Goal: Navigation & Orientation: Understand site structure

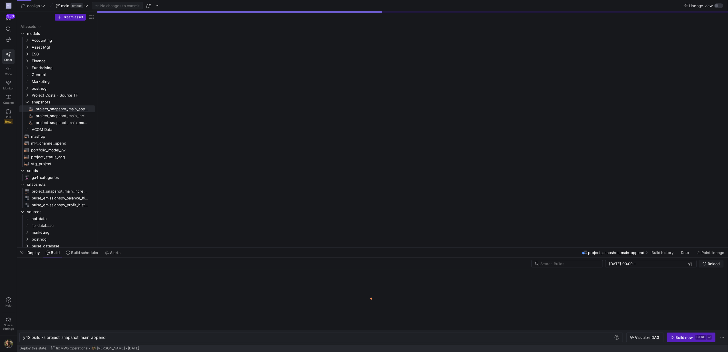
scroll to position [0, 83]
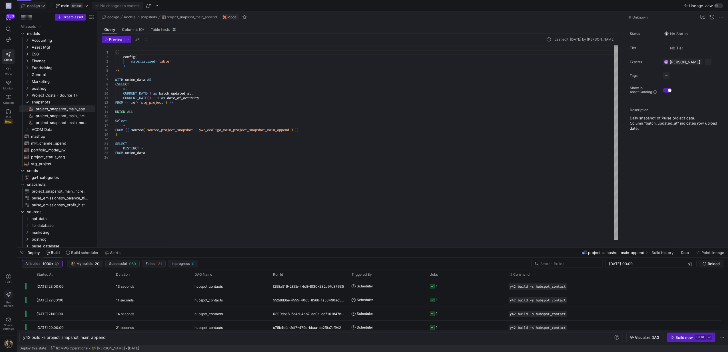
click at [40, 5] on span "ecoligo" at bounding box center [33, 5] width 13 height 5
click at [234, 79] on div at bounding box center [364, 176] width 728 height 352
click at [6, 322] on span "Space settings" at bounding box center [8, 323] width 11 height 13
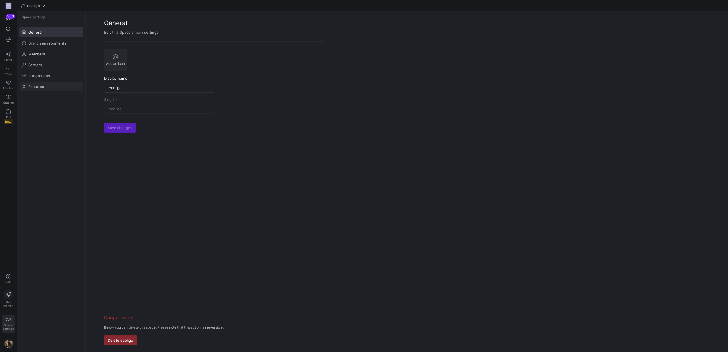
click at [34, 87] on span "Features" at bounding box center [36, 86] width 16 height 5
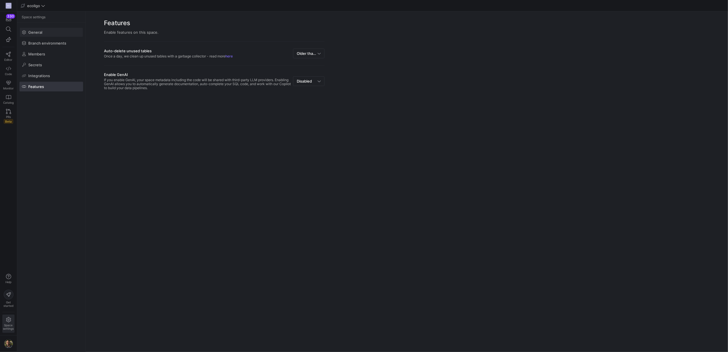
click at [35, 30] on span "General" at bounding box center [35, 32] width 14 height 5
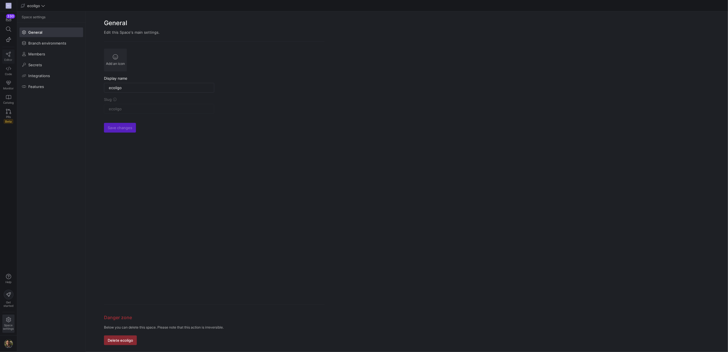
click at [6, 52] on icon at bounding box center [8, 54] width 5 height 5
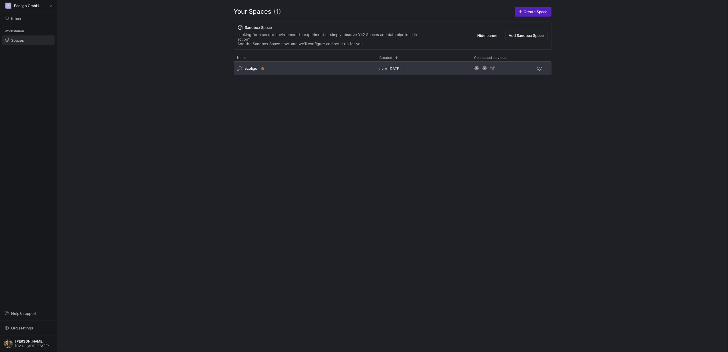
click at [311, 61] on div "ecoligo" at bounding box center [305, 68] width 142 height 14
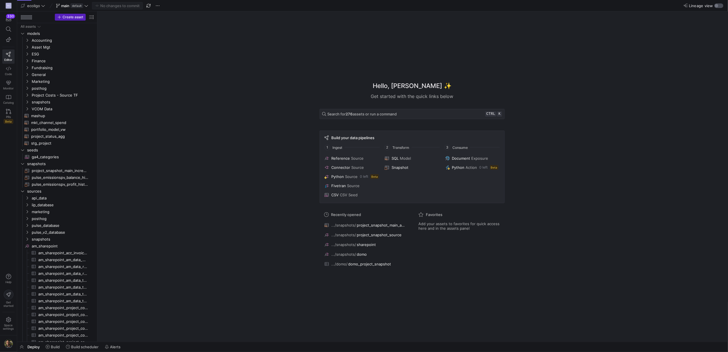
click at [717, 6] on div "button" at bounding box center [716, 5] width 3 height 3
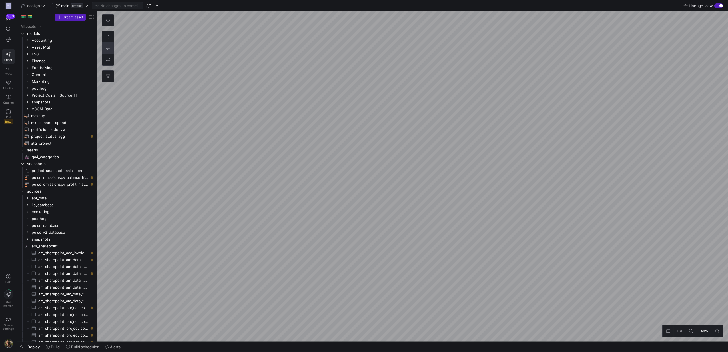
click at [505, 0] on html "EG 330 Editor Code Monitor Catalog PRs Beta Help Get started Space settings eco…" at bounding box center [364, 176] width 728 height 352
click at [407, 0] on html "EG 330 Editor Code Monitor Catalog PRs Beta Help Get started Space settings eco…" at bounding box center [364, 176] width 728 height 352
click at [539, 0] on html "EG 330 Editor Code Monitor Catalog PRs Beta Help Get started Space settings eco…" at bounding box center [364, 176] width 728 height 352
click at [530, 0] on html "EG 330 Editor Code Monitor Catalog PRs Beta Help Get started Space settings eco…" at bounding box center [364, 176] width 728 height 352
click at [518, 0] on html "EG 330 Editor Code Monitor Catalog PRs Beta Help Get started Space settings eco…" at bounding box center [364, 176] width 728 height 352
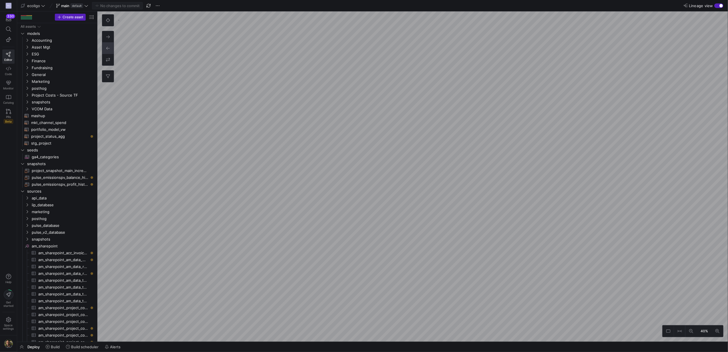
click at [546, 0] on html "EG 330 Editor Code Monitor Catalog PRs Beta Help Get started Space settings eco…" at bounding box center [364, 176] width 728 height 352
click at [517, 0] on html "EG 330 Editor Code Monitor Catalog PRs Beta Help Get started Space settings eco…" at bounding box center [364, 176] width 728 height 352
click at [507, 0] on html "EG 330 Editor Code Monitor Catalog PRs Beta Help Get started Space settings eco…" at bounding box center [364, 176] width 728 height 352
click at [526, 0] on html "EG 330 Editor Code Monitor Catalog PRs Beta Help Get started Space settings eco…" at bounding box center [364, 176] width 728 height 352
click at [107, 20] on icon at bounding box center [108, 20] width 4 height 4
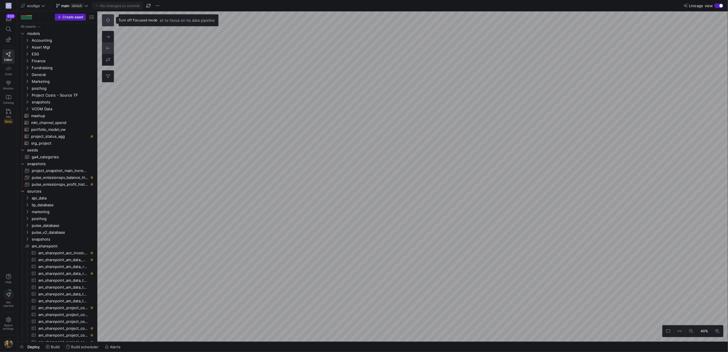
click at [107, 20] on icon at bounding box center [108, 20] width 4 height 4
click at [103, 79] on button "0" at bounding box center [107, 76] width 11 height 11
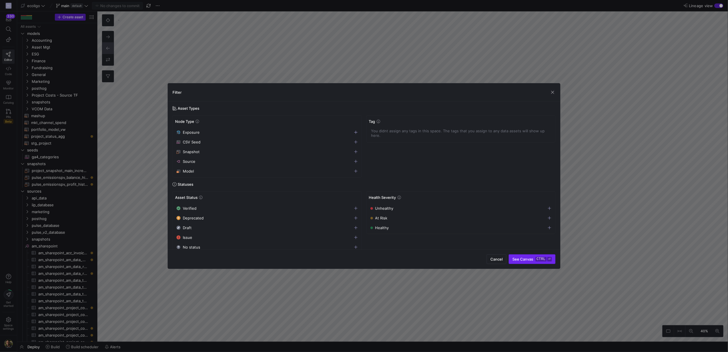
click at [528, 259] on span "See Canvas ctrl ⏎" at bounding box center [531, 259] width 39 height 5
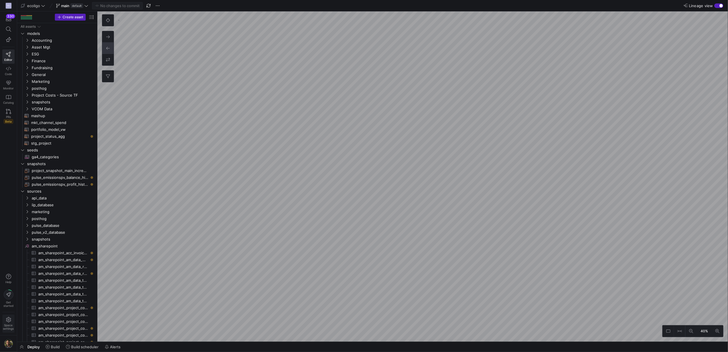
click at [9, 325] on span "Space settings" at bounding box center [8, 326] width 11 height 7
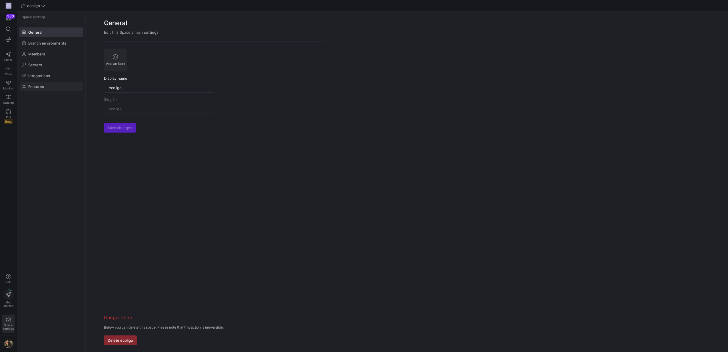
click at [40, 91] on span at bounding box center [51, 86] width 63 height 9
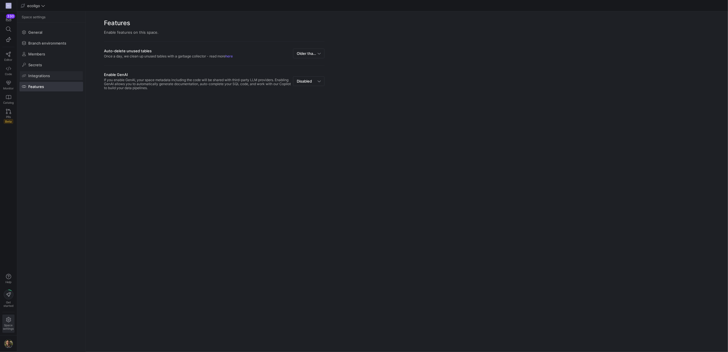
click at [41, 76] on span "Integrations" at bounding box center [39, 75] width 22 height 5
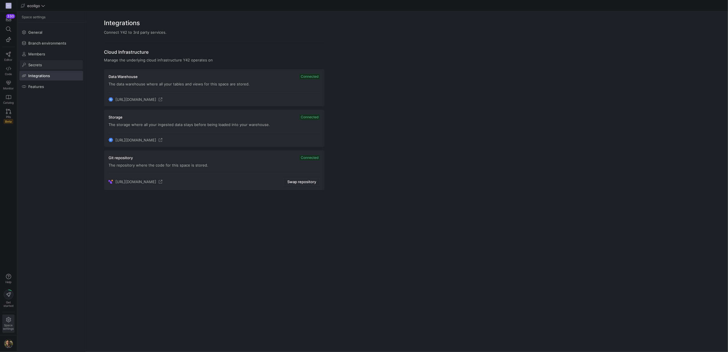
click at [46, 64] on span at bounding box center [51, 64] width 63 height 9
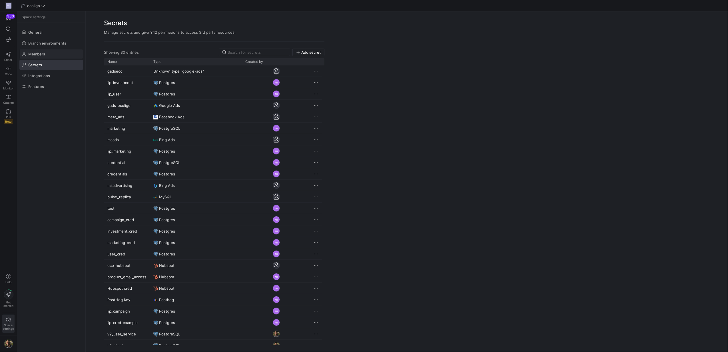
click at [43, 53] on span "Members" at bounding box center [36, 54] width 17 height 5
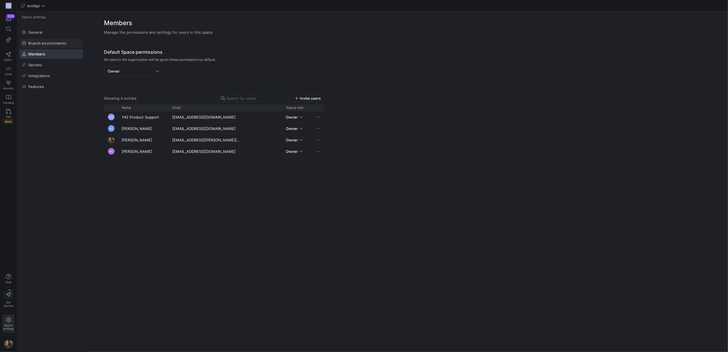
click at [41, 39] on span at bounding box center [51, 43] width 63 height 9
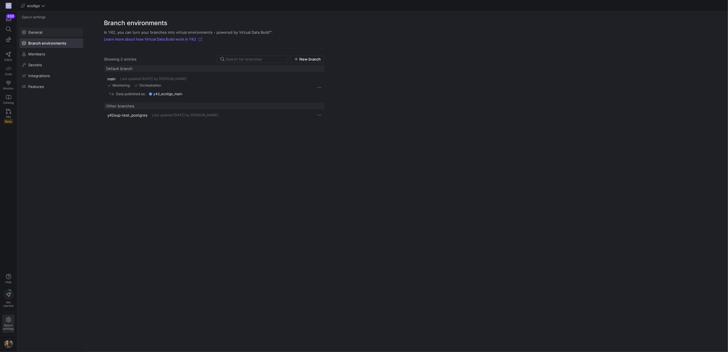
click at [39, 35] on span at bounding box center [51, 32] width 63 height 9
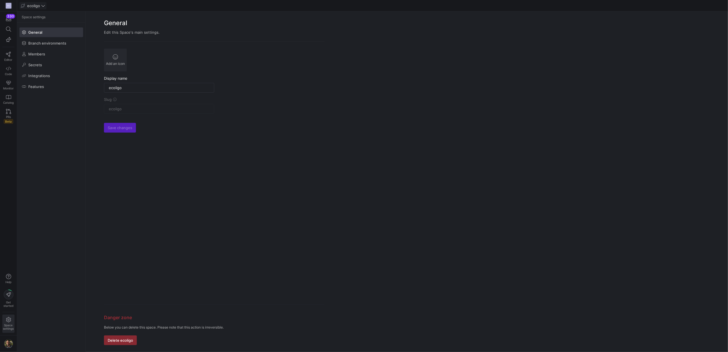
click at [37, 5] on span "ecoligo" at bounding box center [33, 5] width 13 height 5
click at [32, 33] on button "ecoligo" at bounding box center [51, 29] width 63 height 9
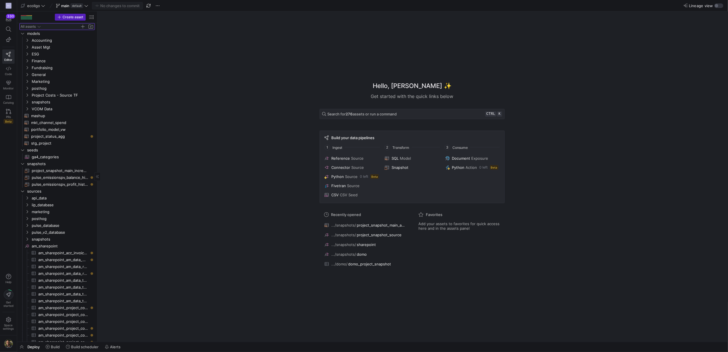
click at [39, 25] on icon "Press SPACE to select this row." at bounding box center [39, 26] width 4 height 3
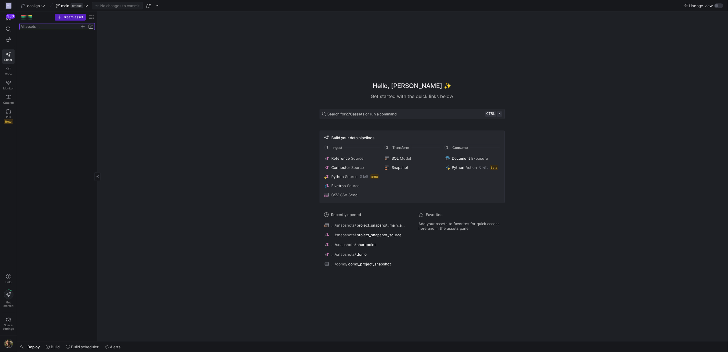
click at [39, 25] on icon "Press SPACE to select this row." at bounding box center [39, 26] width 4 height 3
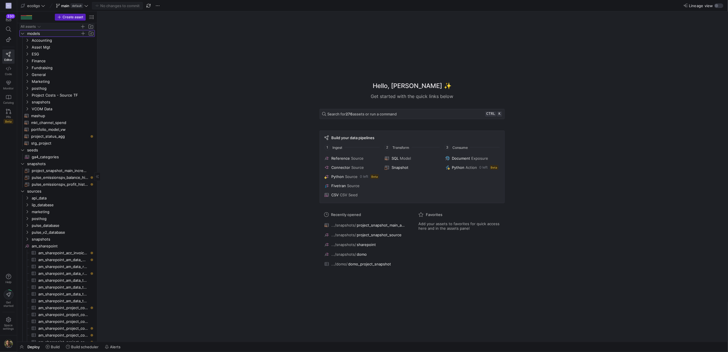
click at [31, 33] on span "models" at bounding box center [53, 33] width 53 height 7
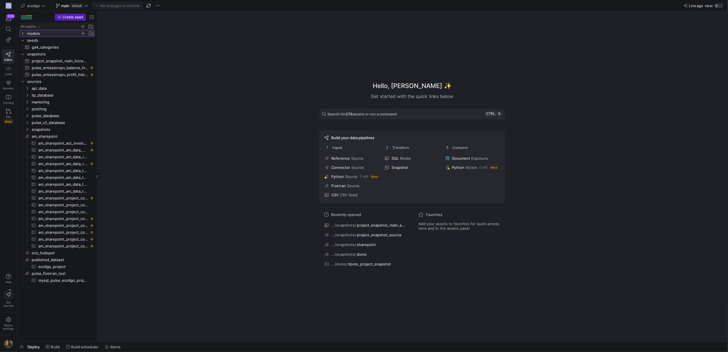
click at [31, 33] on span "models" at bounding box center [53, 33] width 53 height 7
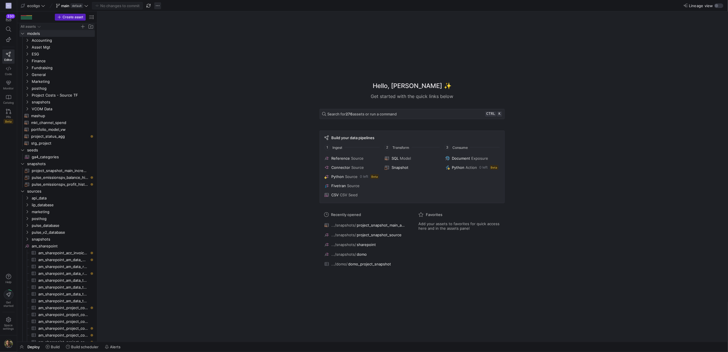
click at [159, 5] on span "button" at bounding box center [157, 5] width 7 height 7
click at [224, 100] on div at bounding box center [364, 176] width 728 height 352
